Goal: Obtain resource: Download file/media

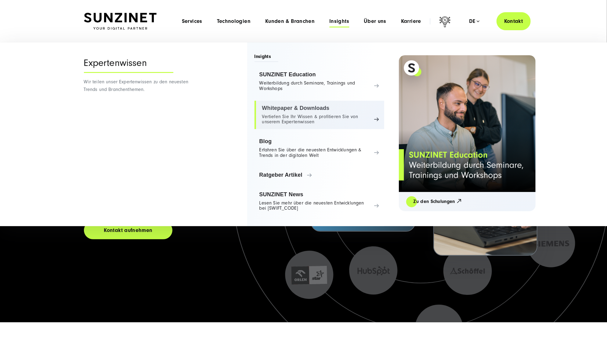
click at [311, 116] on link "Whitepaper & Downloads Vertiefen Sie Ihr Wissen & profitieren Sie von unserem E…" at bounding box center [320, 115] width 130 height 29
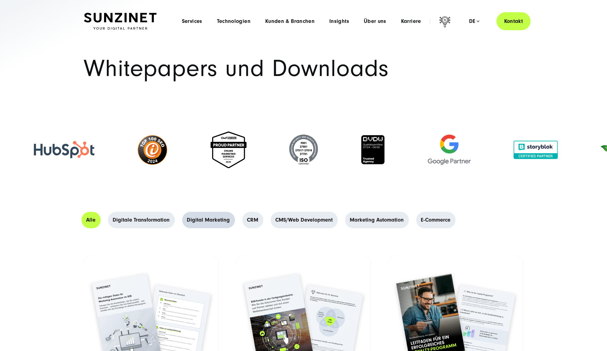
click at [203, 220] on link "Digital Marketing" at bounding box center [208, 220] width 53 height 16
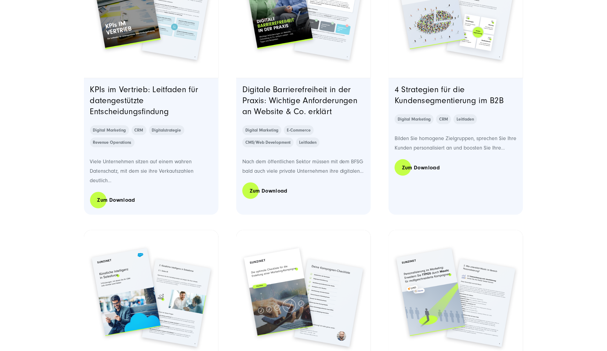
scroll to position [712, 0]
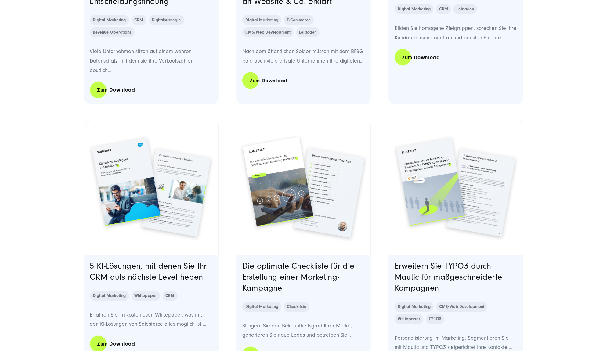
click at [256, 181] on img "Read full post: Checkliste | Die optimale Checkliste für die Erstellung einer M…" at bounding box center [303, 187] width 137 height 137
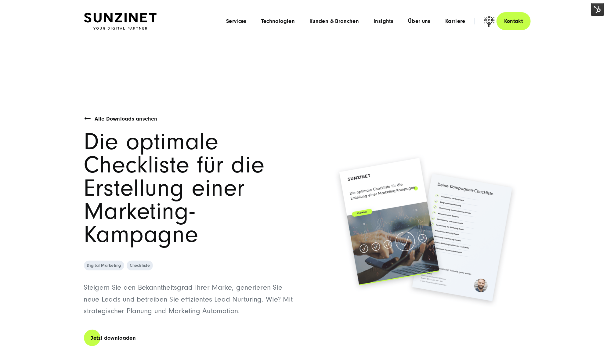
click at [595, 9] on img at bounding box center [597, 9] width 13 height 13
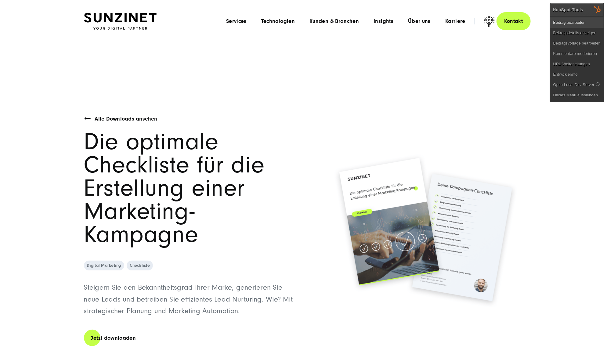
click at [584, 22] on link "Beitrag bearbeiten" at bounding box center [577, 22] width 53 height 10
